Goal: Task Accomplishment & Management: Use online tool/utility

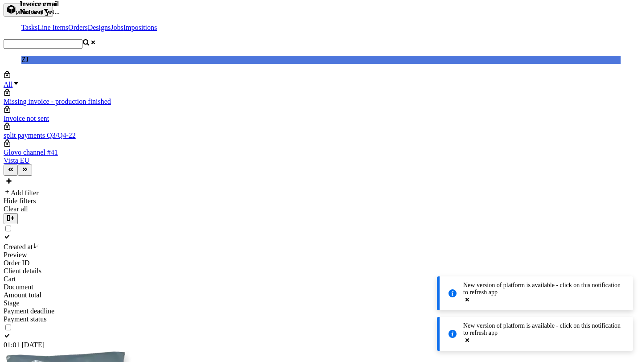
click at [42, 15] on span "pma (dev)" at bounding box center [29, 11] width 27 height 7
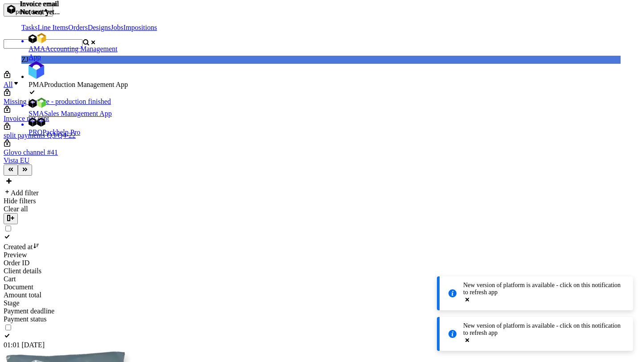
click at [45, 45] on span "Accounting Management App" at bounding box center [73, 53] width 89 height 16
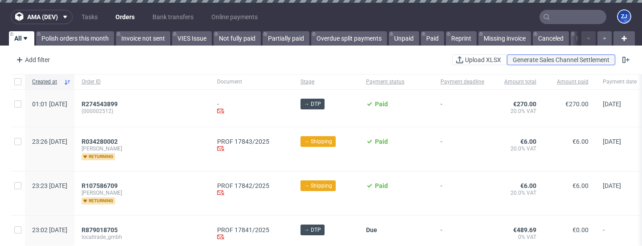
click at [576, 59] on span "Generate Sales Channel Settlement" at bounding box center [561, 60] width 100 height 6
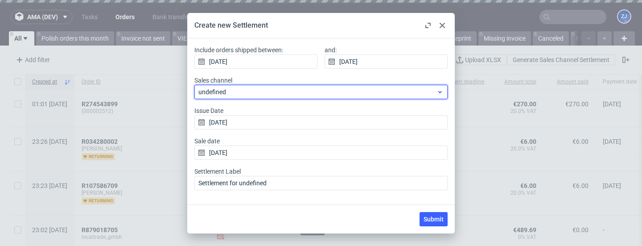
click at [408, 92] on span "undefined" at bounding box center [317, 91] width 238 height 9
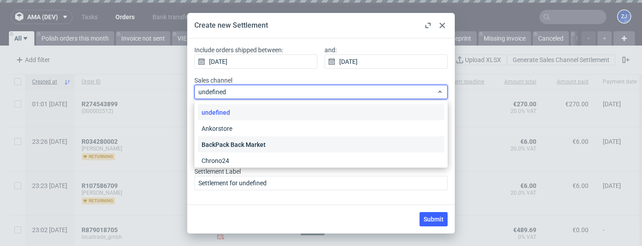
click at [402, 139] on div "BackPack Back Market" at bounding box center [321, 144] width 246 height 16
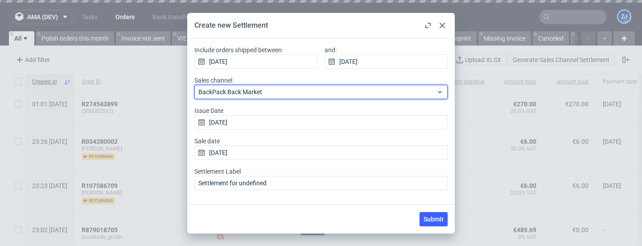
click at [399, 94] on span "BackPack Back Market" at bounding box center [317, 91] width 238 height 9
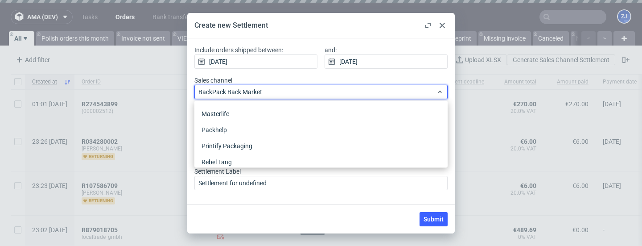
scroll to position [170, 0]
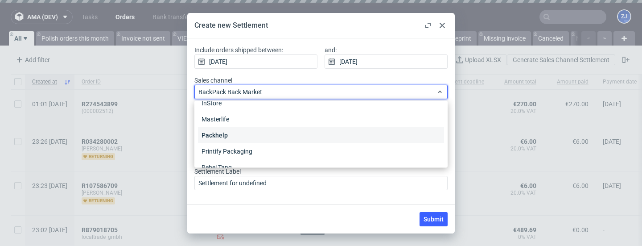
click at [385, 135] on div "Packhelp" at bounding box center [321, 135] width 246 height 16
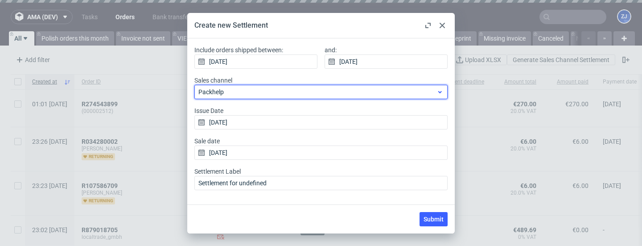
click at [371, 91] on span "Packhelp" at bounding box center [317, 91] width 238 height 9
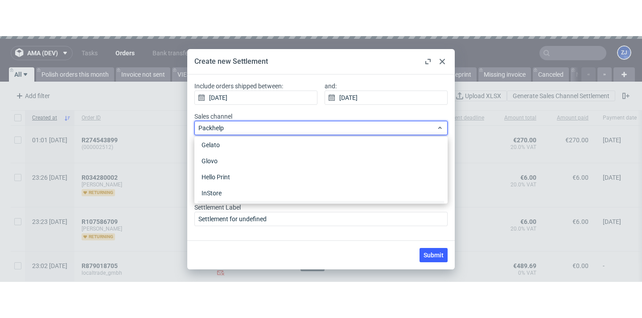
scroll to position [115, 0]
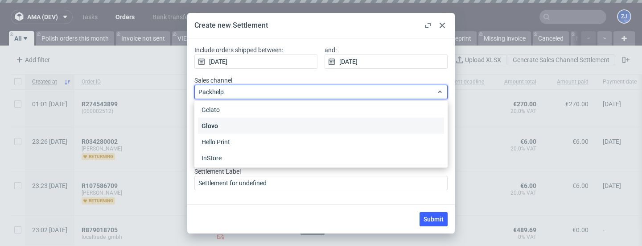
click at [355, 120] on div "Glovo" at bounding box center [321, 126] width 246 height 16
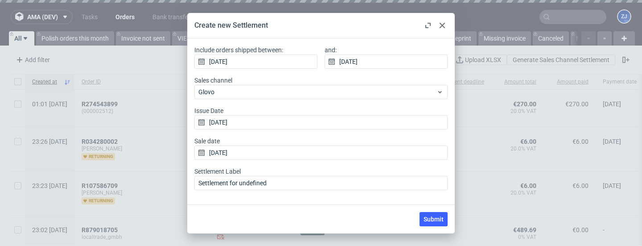
click at [355, 120] on input "17/09/2025" at bounding box center [320, 122] width 253 height 14
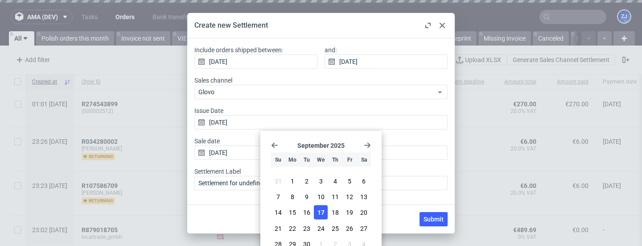
click at [274, 148] on icon "Go back 1 month" at bounding box center [274, 145] width 7 height 7
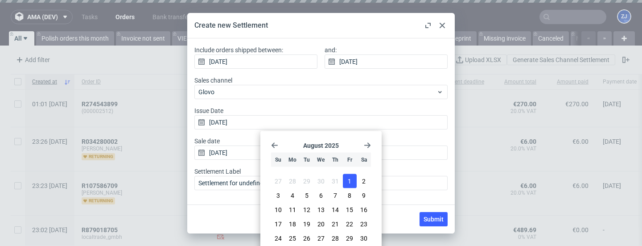
click at [347, 184] on button "1" at bounding box center [350, 181] width 14 height 14
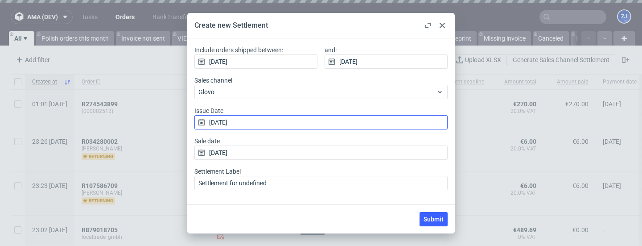
click at [306, 123] on input "01/08/2025" at bounding box center [320, 122] width 253 height 14
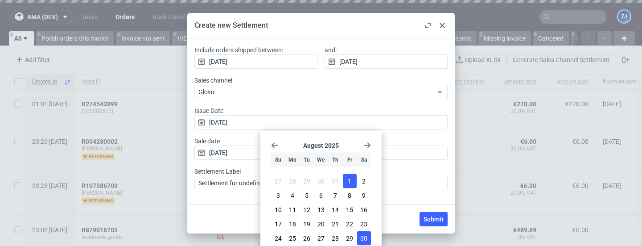
click at [366, 235] on span "30" at bounding box center [363, 238] width 7 height 9
type input "30/08/2025"
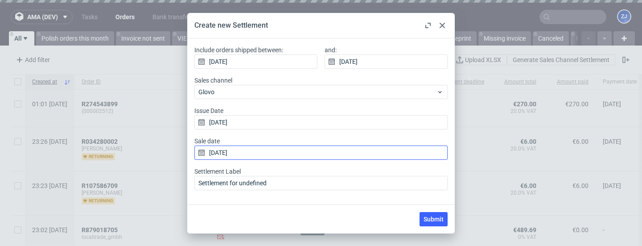
click at [338, 156] on input "17/09/2025" at bounding box center [320, 152] width 253 height 14
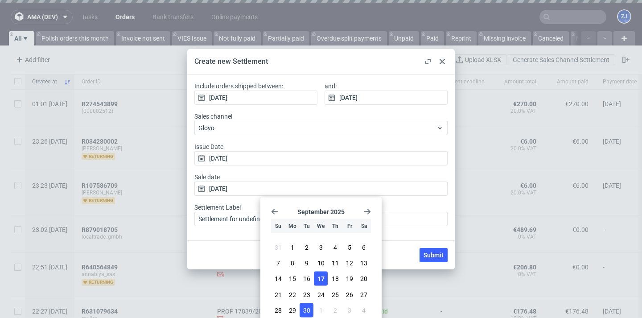
click at [311, 245] on button "30" at bounding box center [307, 310] width 14 height 14
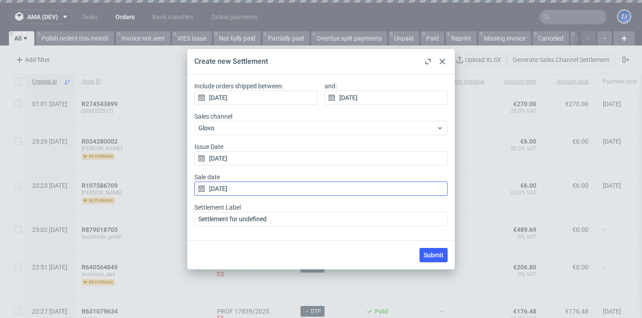
click at [293, 190] on input "30/09/2025" at bounding box center [320, 188] width 253 height 14
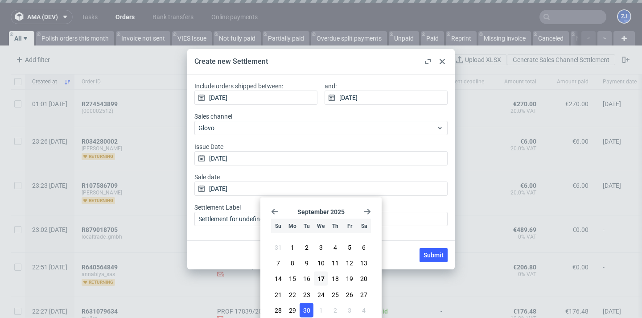
click at [275, 209] on icon "Go back 1 month" at bounding box center [274, 211] width 7 height 7
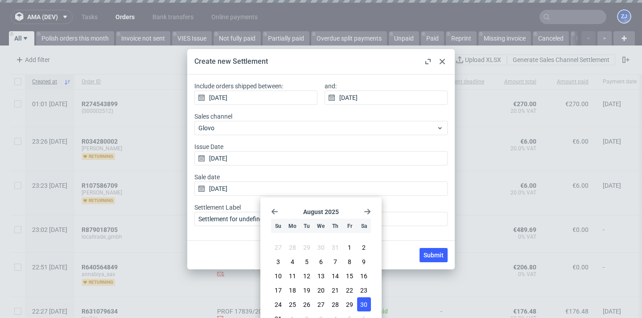
click at [362, 245] on span "30" at bounding box center [363, 304] width 7 height 9
type input "30/08/2025"
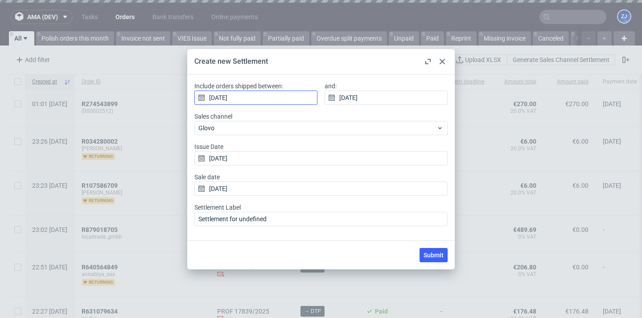
click at [284, 96] on input "17/09/2025" at bounding box center [255, 98] width 123 height 14
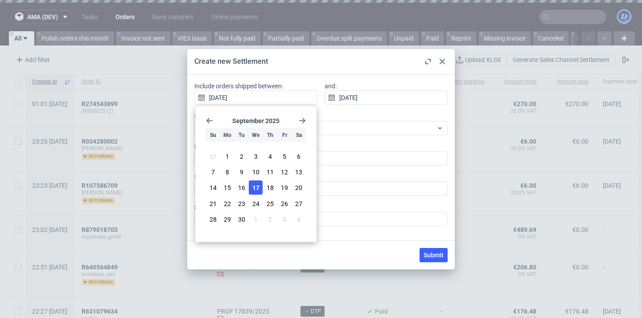
click at [210, 119] on icon "Go back 1 month" at bounding box center [209, 120] width 7 height 7
click at [280, 156] on button "1" at bounding box center [285, 156] width 14 height 14
type input "01/08/2025"
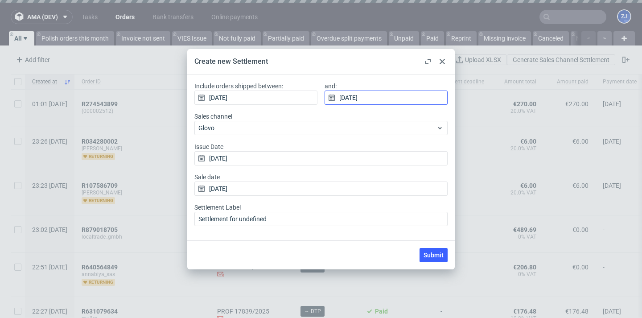
click at [340, 99] on input "17/09/2025" at bounding box center [386, 98] width 123 height 14
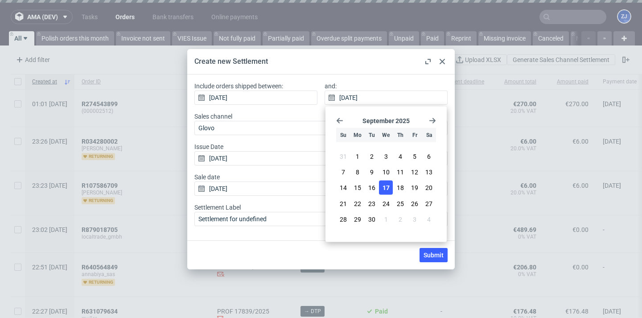
click at [342, 121] on use "Go back 1 month" at bounding box center [340, 120] width 6 height 5
click at [341, 223] on span "31" at bounding box center [343, 227] width 7 height 9
type input "31/08/2025"
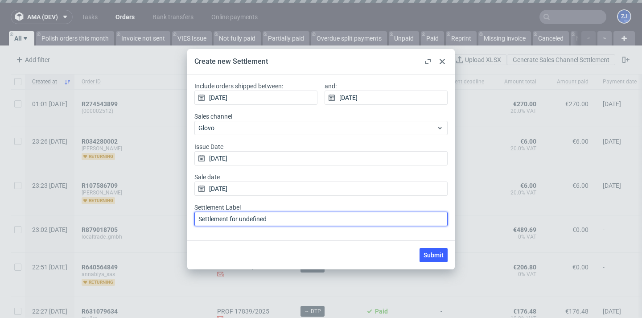
click at [261, 220] on input "Settlement for undefined" at bounding box center [320, 219] width 253 height 14
type input "Settlement for Glovo"
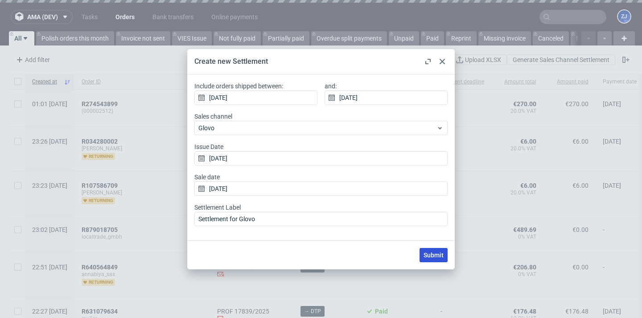
click at [436, 245] on button "Submit" at bounding box center [434, 255] width 28 height 14
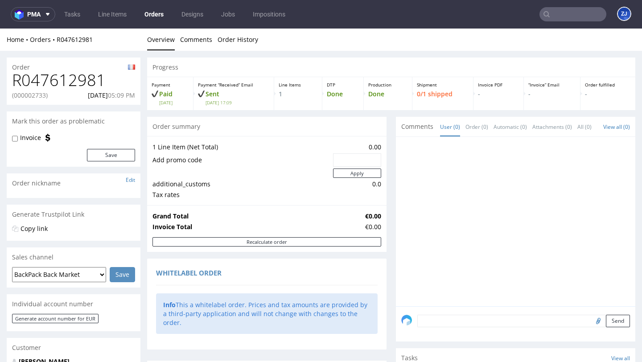
scroll to position [465, 0]
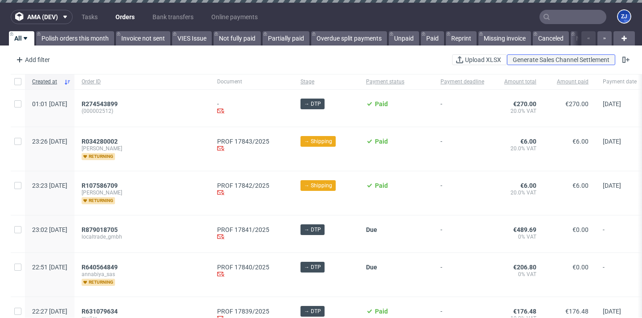
click at [573, 63] on button "Generate Sales Channel Settlement" at bounding box center [561, 59] width 108 height 11
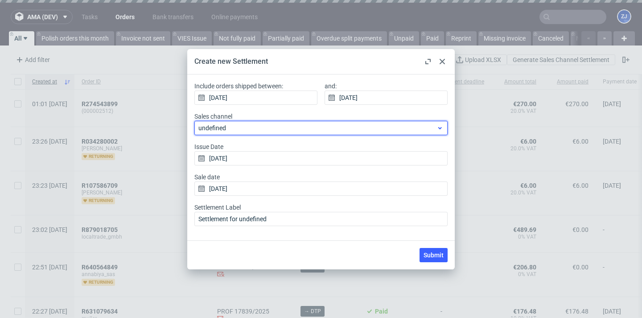
click at [404, 126] on span "undefined" at bounding box center [317, 128] width 238 height 9
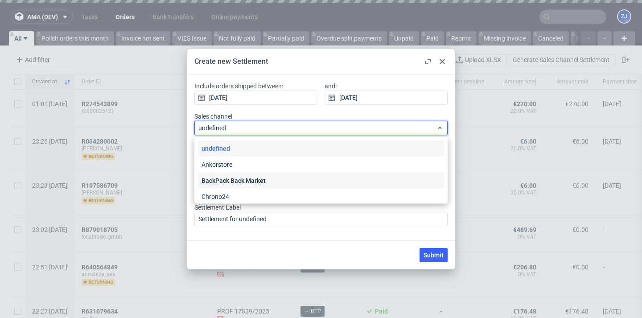
click at [361, 183] on div "BackPack Back Market" at bounding box center [321, 181] width 246 height 16
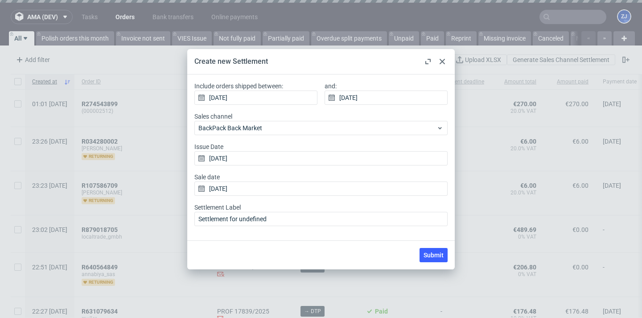
click at [291, 117] on label "Sales channel BackPack Back Market" at bounding box center [320, 123] width 253 height 23
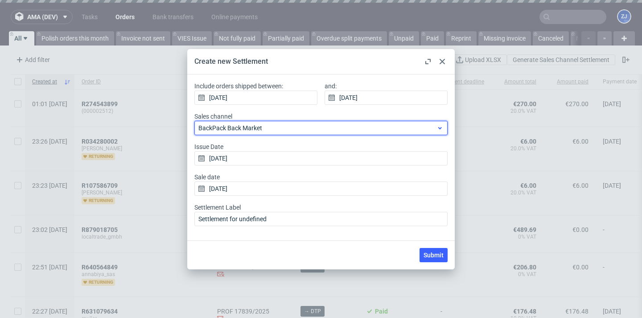
click at [296, 127] on span "BackPack Back Market" at bounding box center [317, 128] width 238 height 9
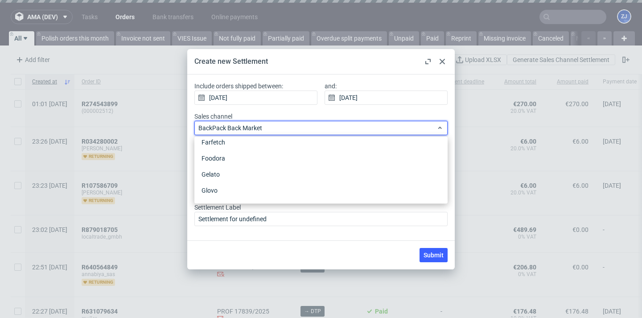
scroll to position [87, 0]
click at [272, 186] on div "Glovo" at bounding box center [321, 189] width 246 height 16
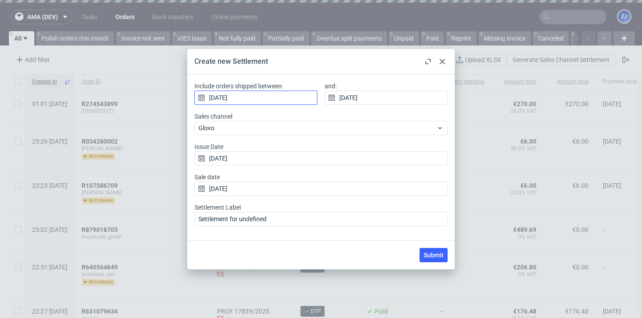
click at [249, 95] on input "17/09/2025" at bounding box center [255, 98] width 123 height 14
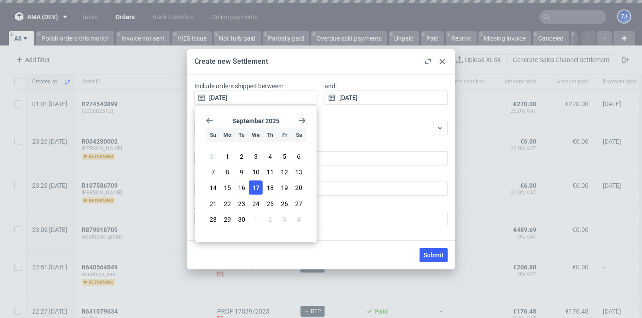
click at [210, 119] on icon "Go back 1 month" at bounding box center [209, 120] width 7 height 7
click at [284, 151] on button "1" at bounding box center [285, 156] width 14 height 14
type input "01/08/2025"
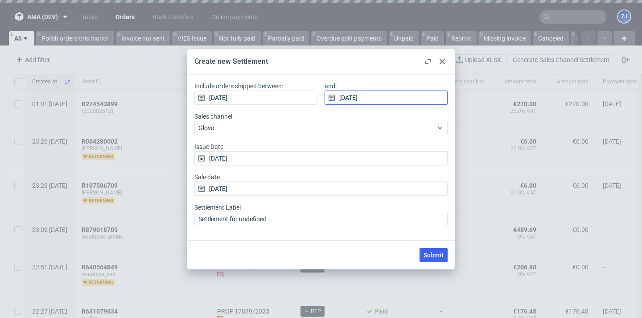
click at [350, 99] on input "17/09/2025" at bounding box center [386, 98] width 123 height 14
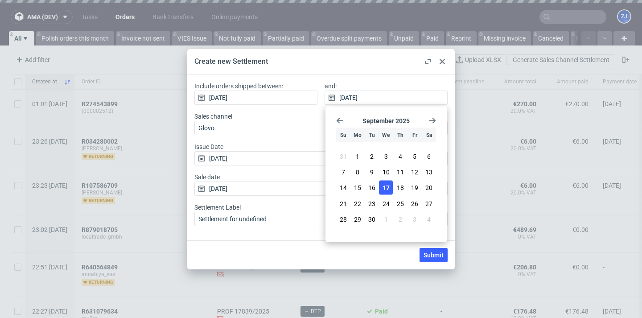
click at [336, 122] on icon "Go back 1 month" at bounding box center [339, 120] width 7 height 7
click at [345, 227] on span "31" at bounding box center [343, 227] width 7 height 9
type input "31/08/2025"
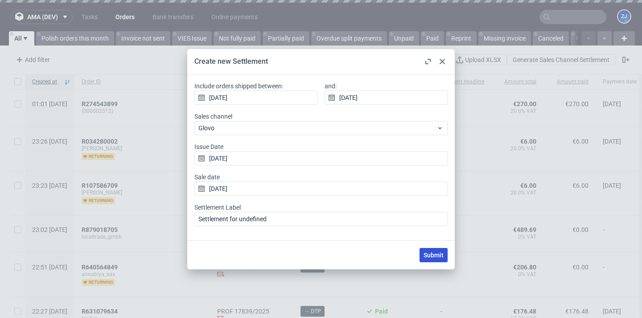
click at [437, 254] on span "Submit" at bounding box center [434, 255] width 20 height 6
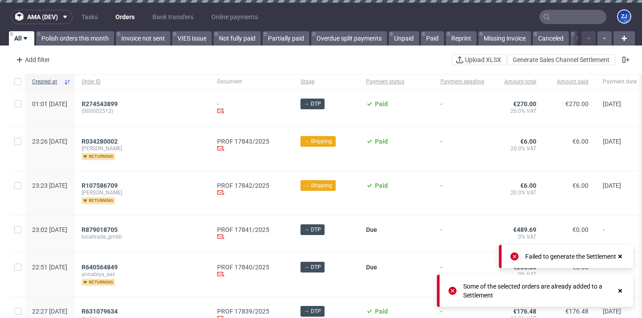
click at [619, 289] on icon at bounding box center [620, 290] width 8 height 7
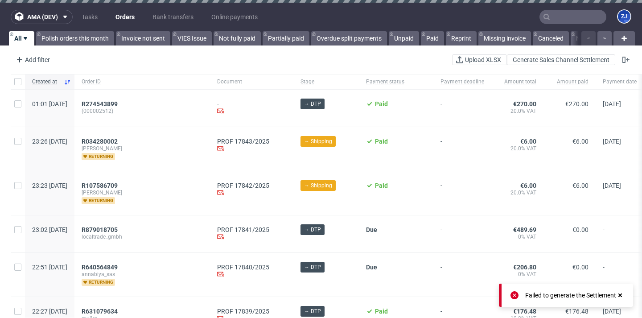
click at [624, 291] on div "Failed to generate the Settlement" at bounding box center [574, 295] width 99 height 12
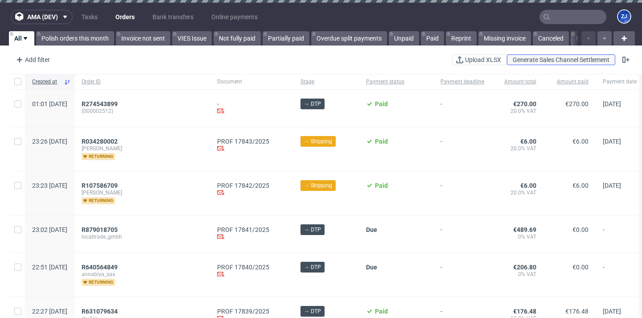
click at [574, 58] on span "Generate Sales Channel Settlement" at bounding box center [561, 60] width 100 height 6
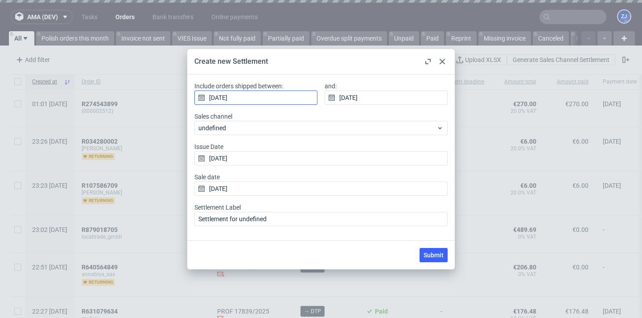
click at [285, 95] on input "17/09/2025" at bounding box center [255, 98] width 123 height 14
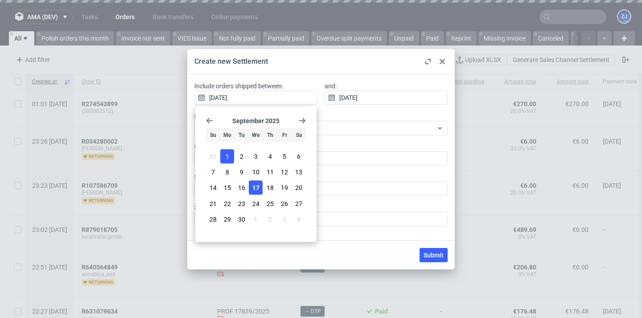
click at [221, 152] on button "1" at bounding box center [227, 156] width 14 height 14
type input "01/09/2025"
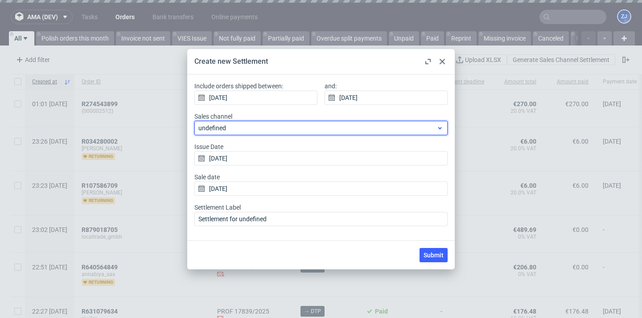
click at [251, 131] on span "undefined" at bounding box center [317, 128] width 238 height 9
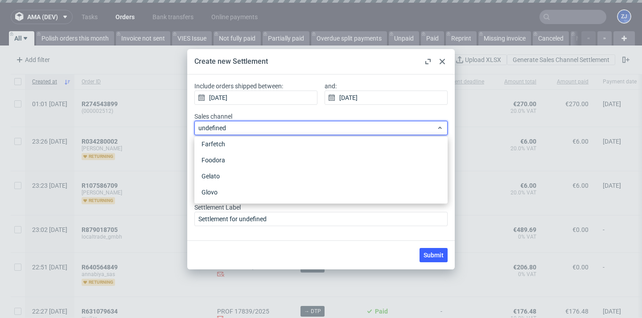
scroll to position [102, 0]
click at [243, 189] on div "Glovo" at bounding box center [321, 191] width 246 height 16
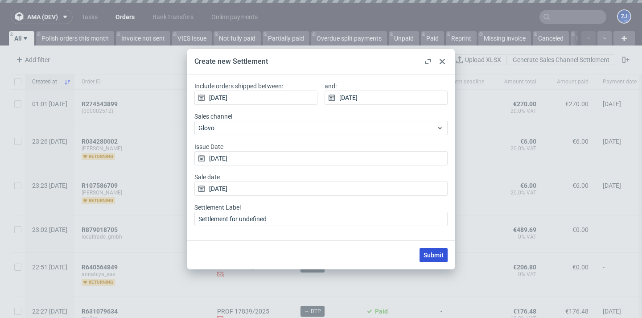
click at [437, 255] on span "Submit" at bounding box center [434, 255] width 20 height 6
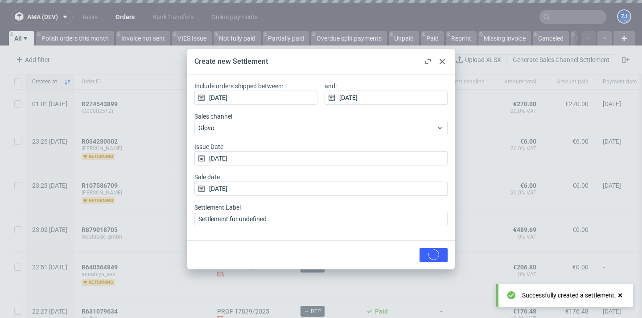
click at [444, 61] on icon at bounding box center [442, 61] width 5 height 5
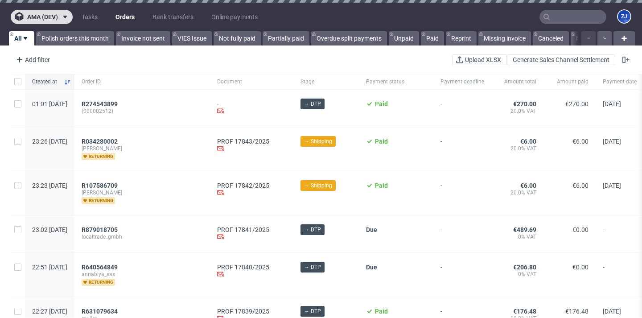
click at [67, 11] on button "ama (dev)" at bounding box center [42, 17] width 62 height 14
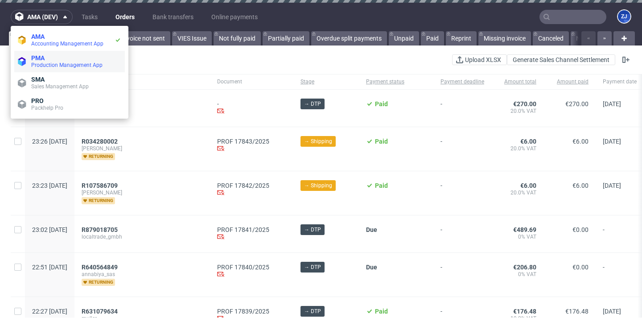
click at [53, 64] on span "Production Management App" at bounding box center [66, 65] width 71 height 6
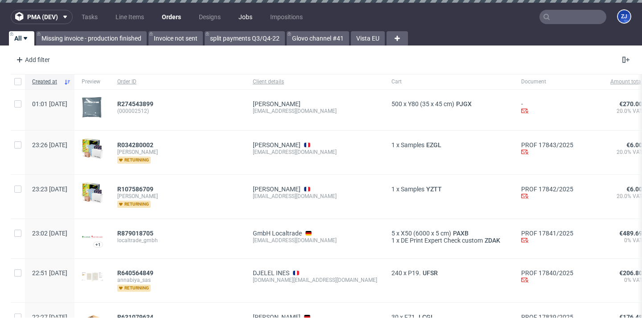
click at [252, 21] on link "Jobs" at bounding box center [245, 17] width 25 height 14
